Goal: Task Accomplishment & Management: Use online tool/utility

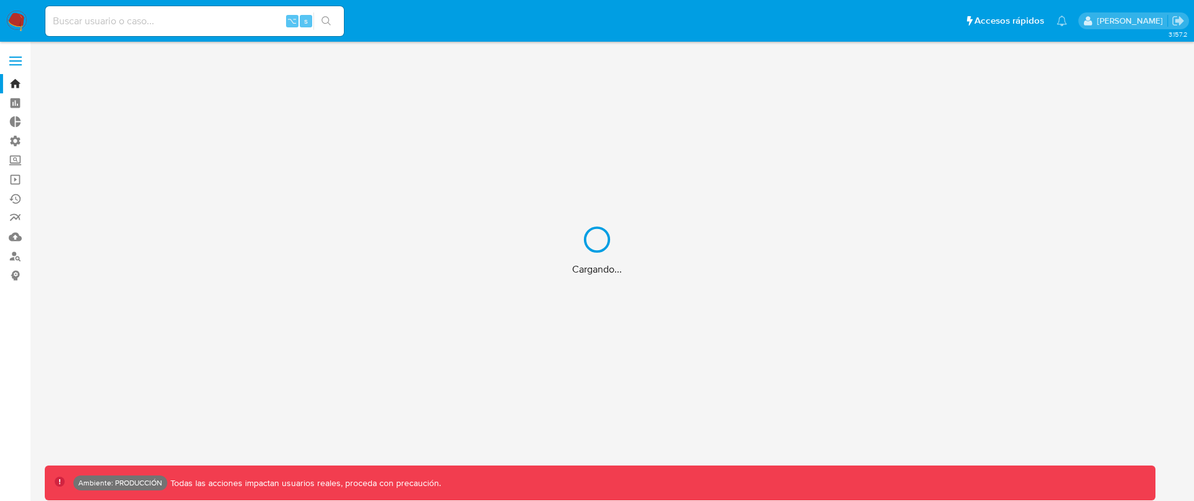
click at [221, 14] on div "Cargando..." at bounding box center [597, 250] width 1194 height 501
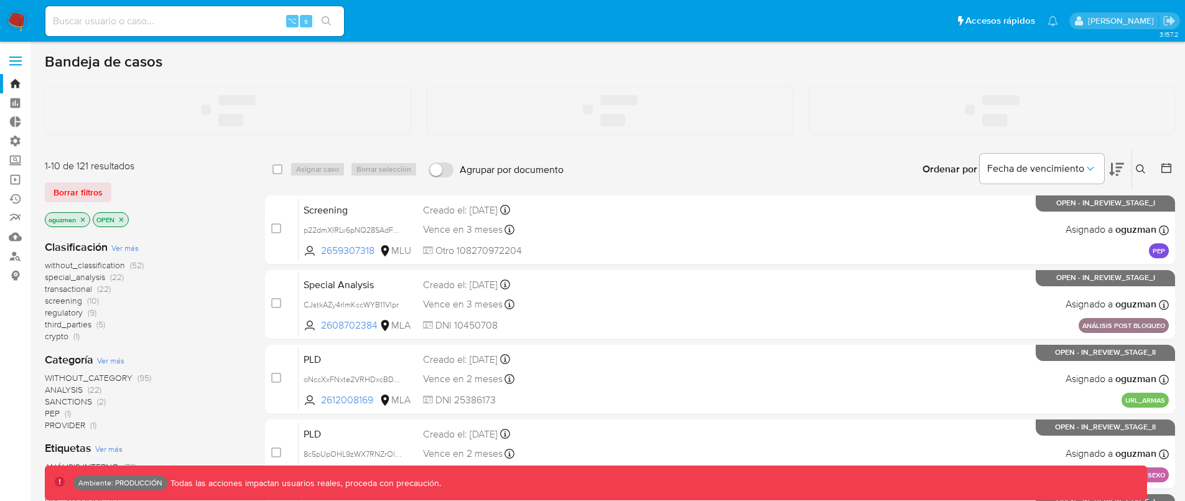
click at [215, 20] on input at bounding box center [194, 21] width 299 height 16
paste input "GmBsUxVbGOXkiYyJPPdyOHa3"
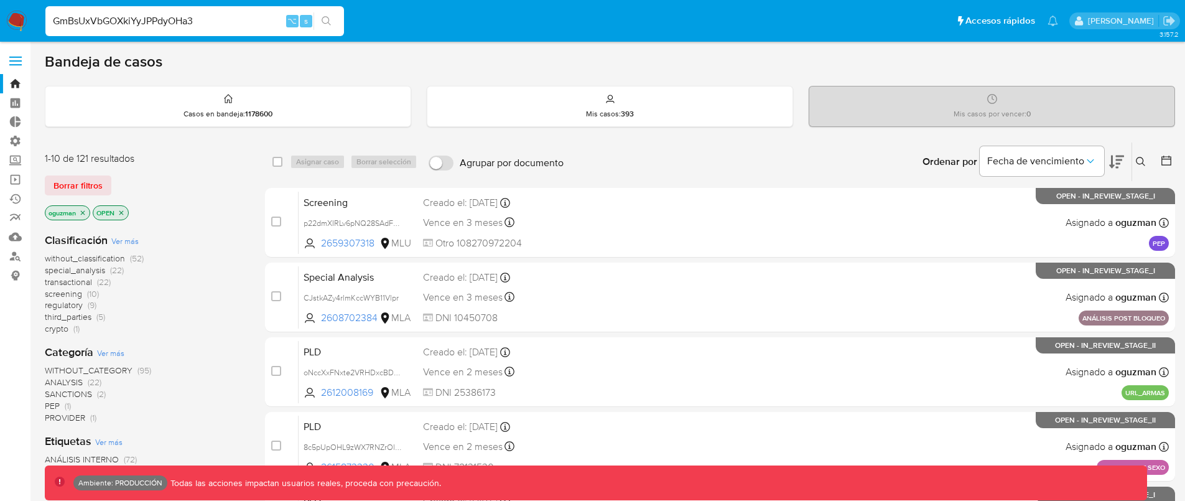
type input "GmBsUxVbGOXkiYyJPPdyOHa3"
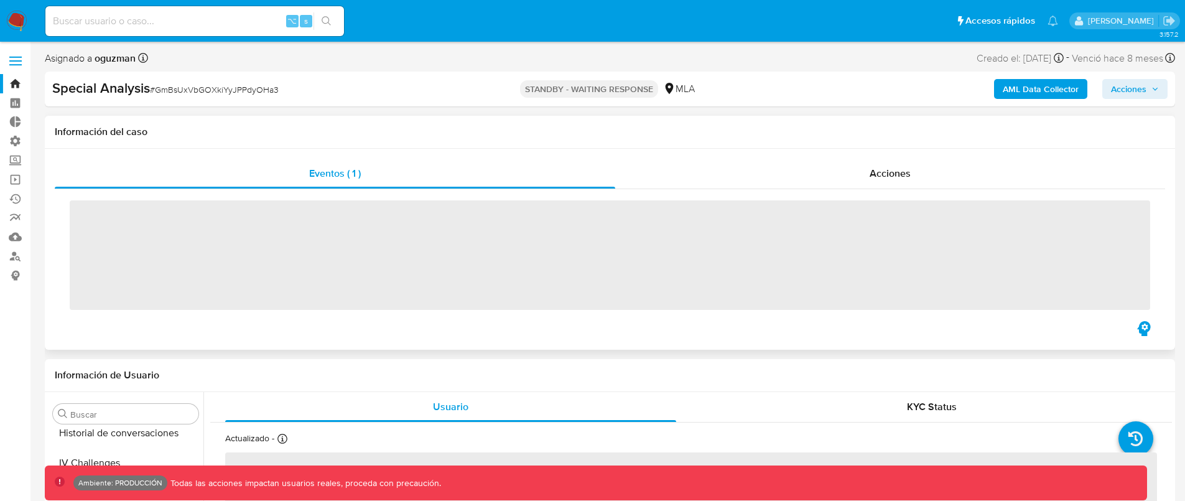
scroll to position [585, 0]
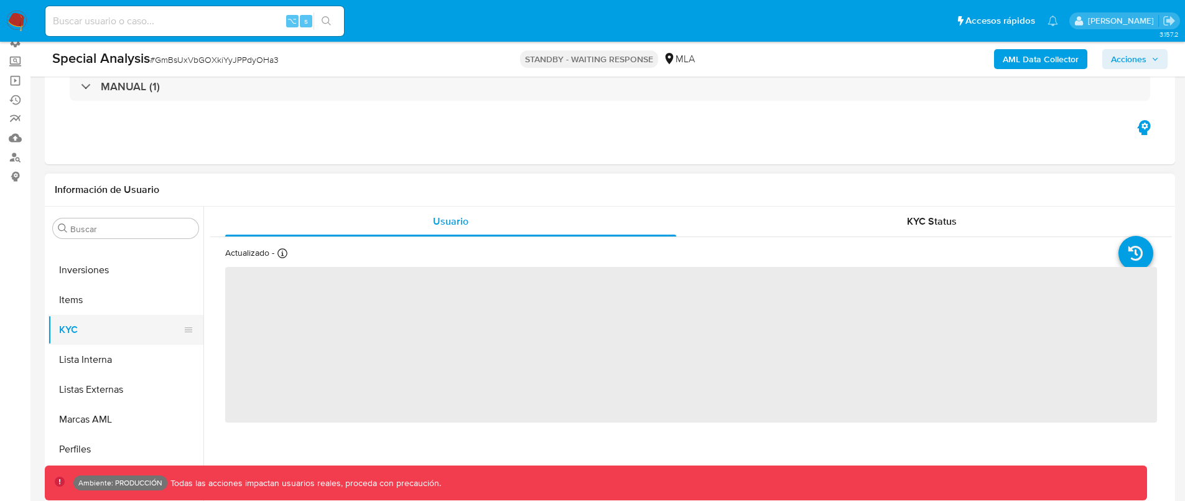
select select "10"
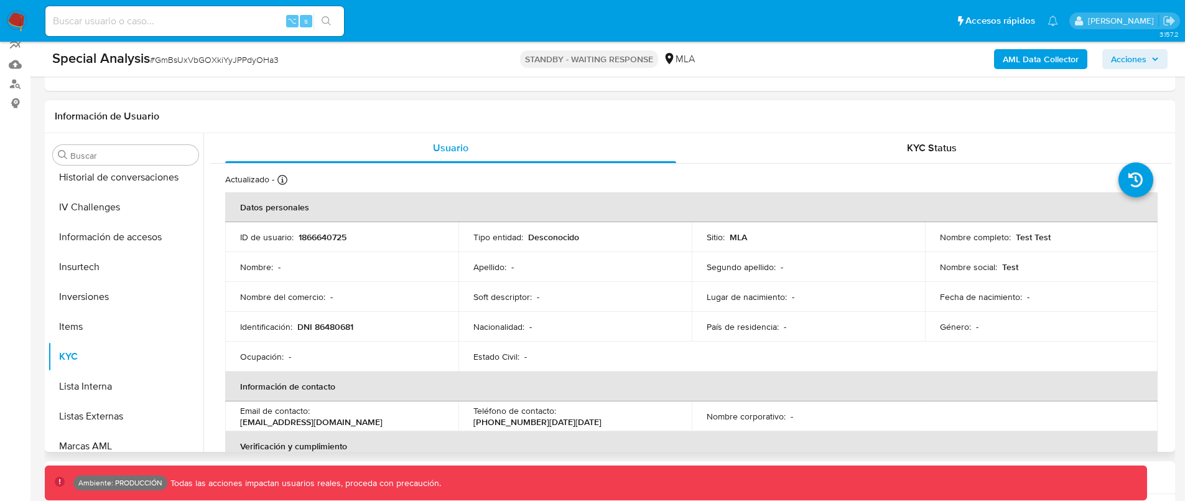
scroll to position [354, 0]
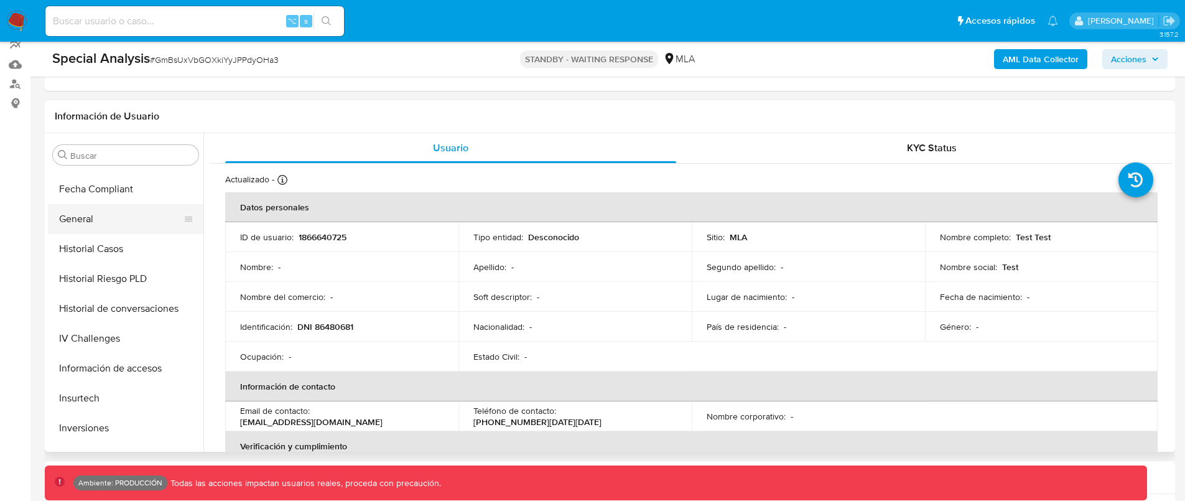
click at [104, 223] on button "General" at bounding box center [121, 219] width 146 height 30
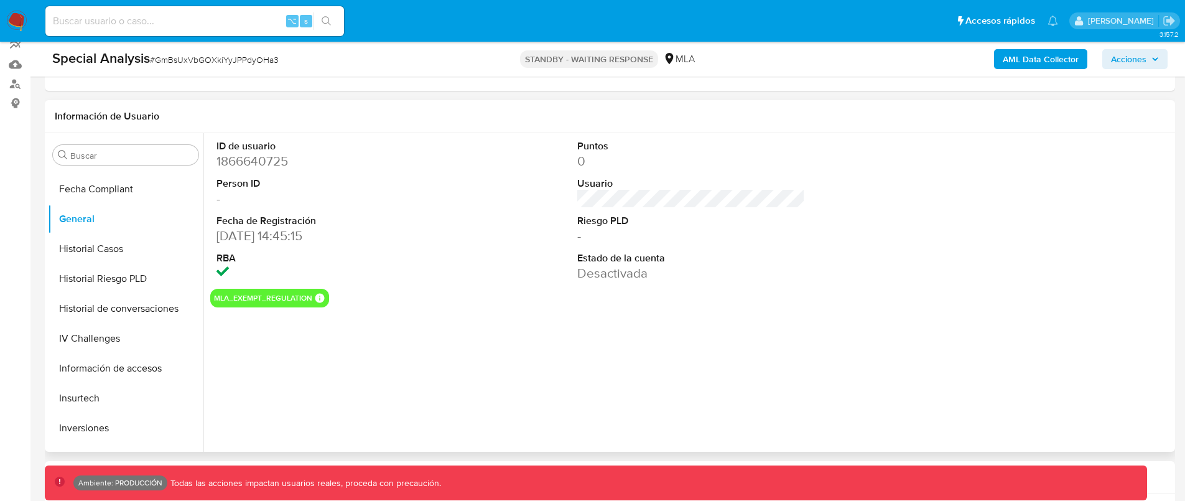
click at [263, 159] on dd "1866640725" at bounding box center [330, 160] width 228 height 17
copy dd "1866640725"
